Goal: Task Accomplishment & Management: Manage account settings

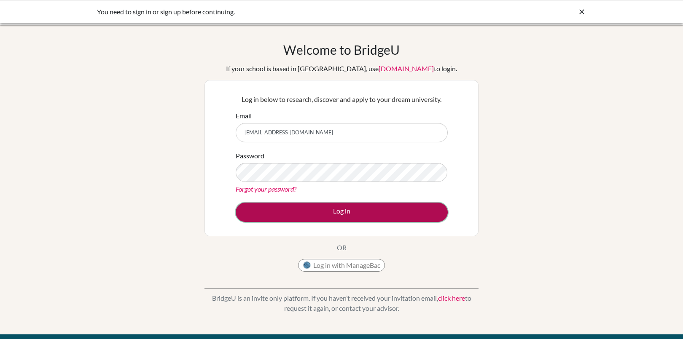
click at [300, 209] on button "Log in" at bounding box center [342, 212] width 212 height 19
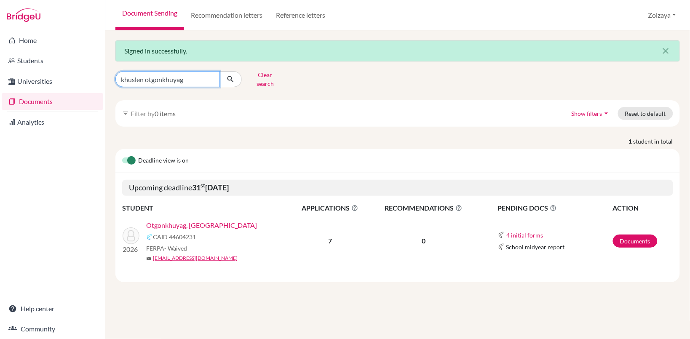
click at [210, 77] on input "khuslen otgonkhuyag" at bounding box center [167, 79] width 104 height 16
type input "john unubat"
click button "submit" at bounding box center [231, 79] width 22 height 16
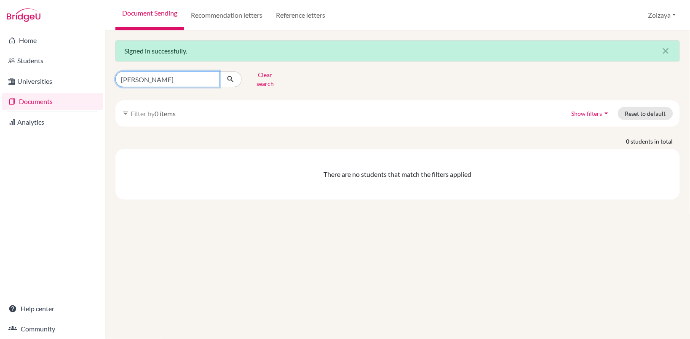
click at [186, 77] on input "john unubat" at bounding box center [167, 79] width 104 height 16
type input "j"
type input "unubat"
click button "submit" at bounding box center [231, 79] width 22 height 16
click at [180, 77] on input "unubat" at bounding box center [167, 79] width 104 height 16
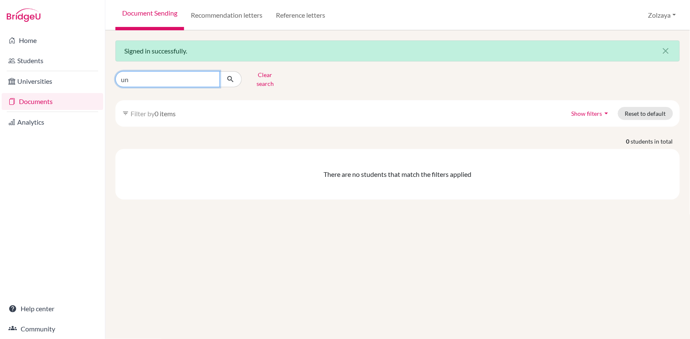
type input "u"
type input "john"
click button "submit" at bounding box center [231, 79] width 22 height 16
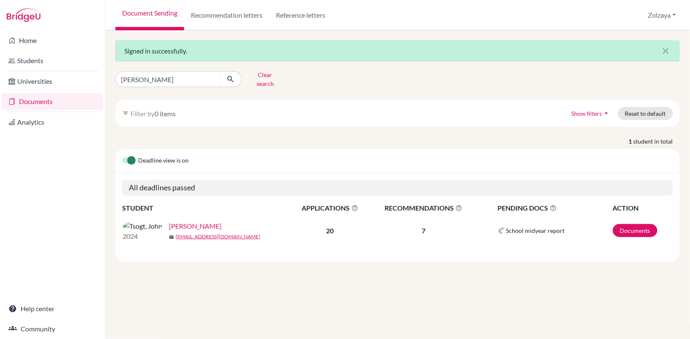
click at [174, 221] on link "Tsogt, John" at bounding box center [195, 226] width 53 height 10
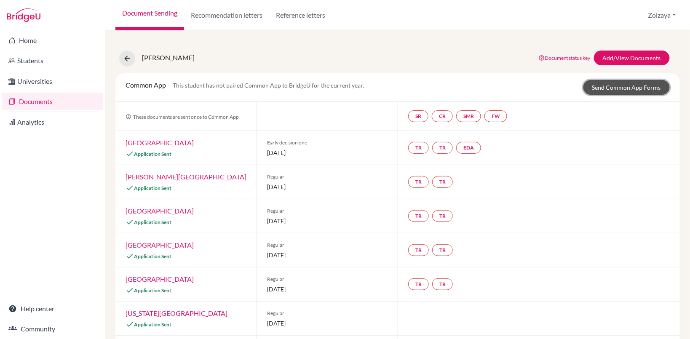
click at [622, 88] on link "Send Common App Forms" at bounding box center [627, 87] width 86 height 15
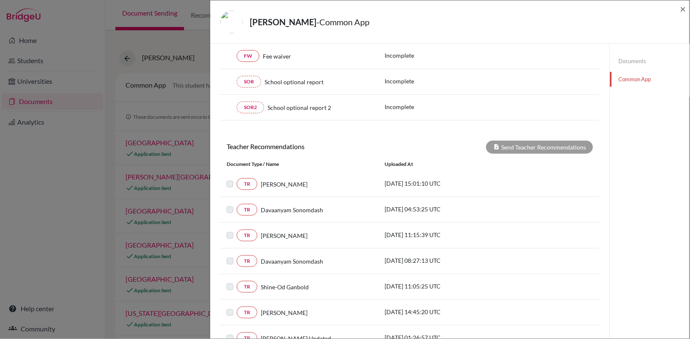
scroll to position [244, 0]
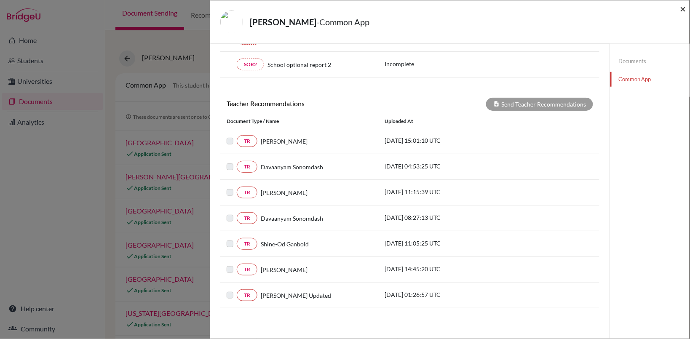
click at [684, 9] on span "×" at bounding box center [683, 9] width 6 height 12
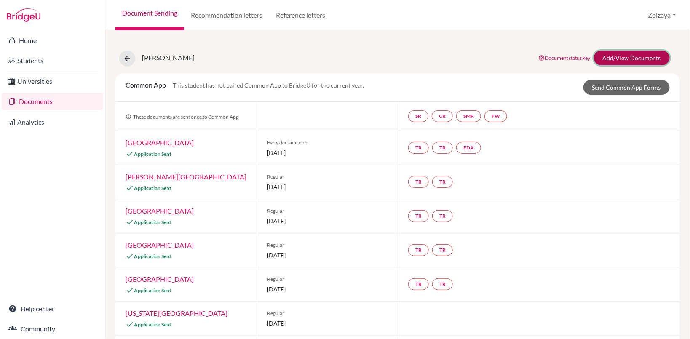
click at [626, 58] on link "Add/View Documents" at bounding box center [632, 58] width 76 height 15
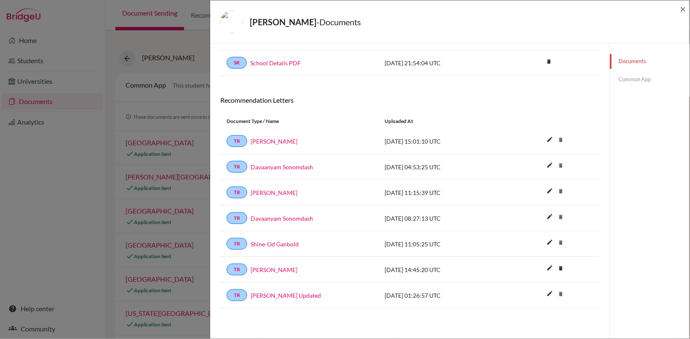
scroll to position [580, 0]
click at [281, 272] on link "Carlos Crawford" at bounding box center [274, 269] width 47 height 9
